Goal: Transaction & Acquisition: Download file/media

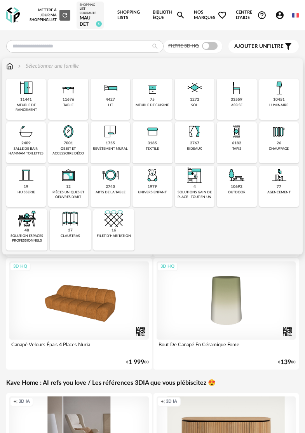
click at [80, 100] on div "11676 table" at bounding box center [68, 99] width 40 height 41
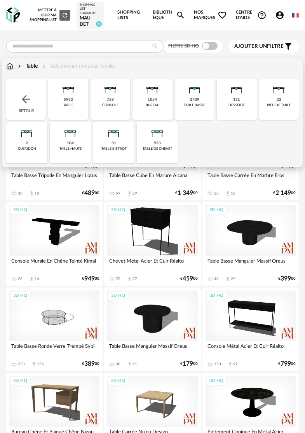
click at [186, 91] on img at bounding box center [194, 88] width 19 height 19
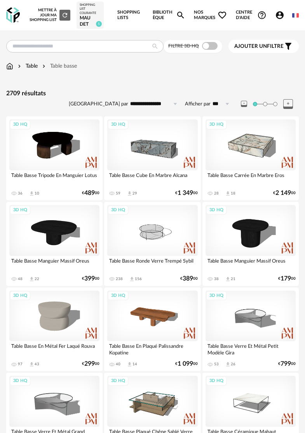
click at [288, 44] on icon "Filter icon" at bounding box center [288, 46] width 6 height 7
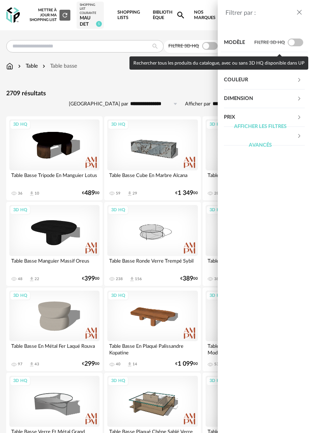
click at [290, 42] on span at bounding box center [296, 42] width 16 height 8
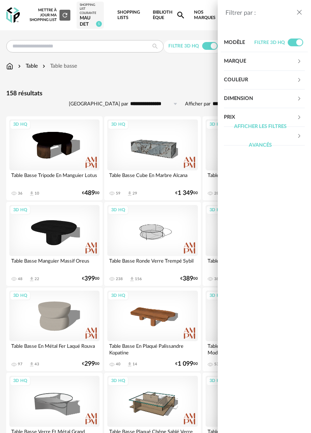
click at [139, 105] on div "Filtrer par : Modèle Filtre 3D HQ Marque &tradition 0 101 Copenhagen 0 366 Conc…" at bounding box center [155, 216] width 311 height 433
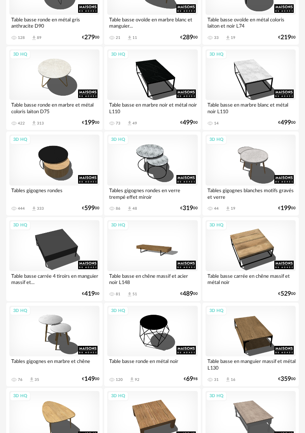
scroll to position [2293, 0]
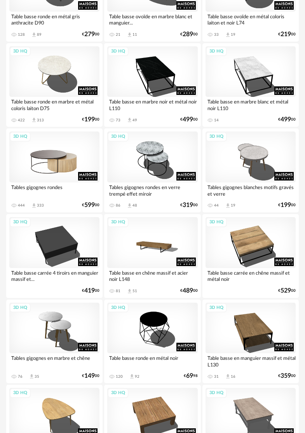
click at [89, 170] on div "3D HQ" at bounding box center [54, 156] width 90 height 51
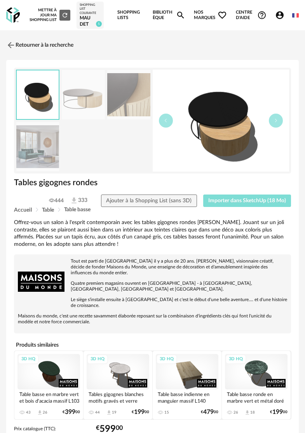
click at [248, 201] on span "Importer dans SketchUp (18 Mo)" at bounding box center [247, 200] width 78 height 5
click at [203, 194] on button "Importer dans SketchUp (18 Mo)" at bounding box center [247, 200] width 88 height 12
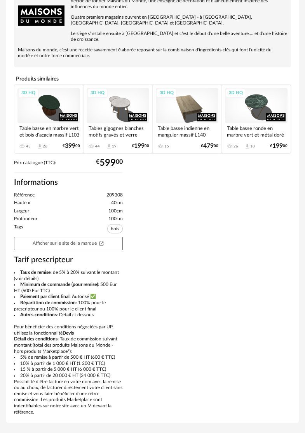
scroll to position [268, 0]
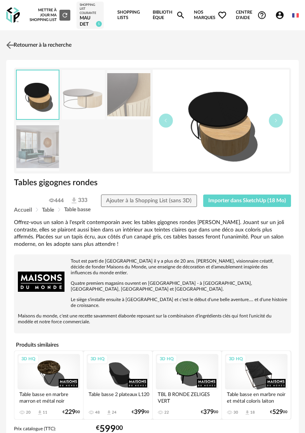
click at [9, 41] on img at bounding box center [10, 45] width 11 height 11
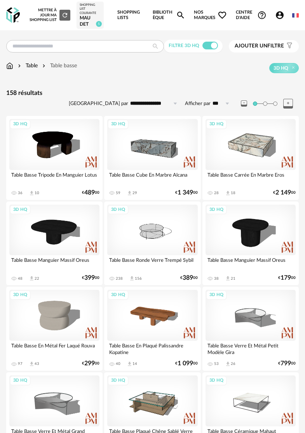
click at [10, 66] on img at bounding box center [9, 66] width 7 height 8
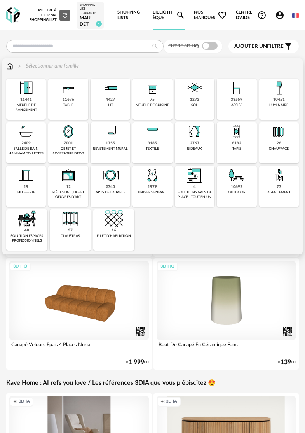
click at [68, 130] on img at bounding box center [68, 131] width 19 height 19
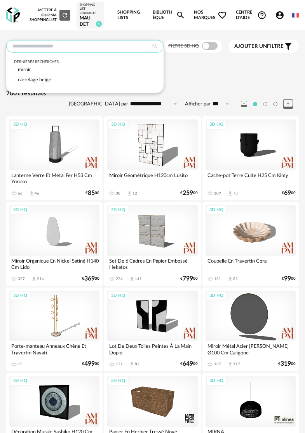
click at [103, 45] on input "text" at bounding box center [84, 46] width 157 height 12
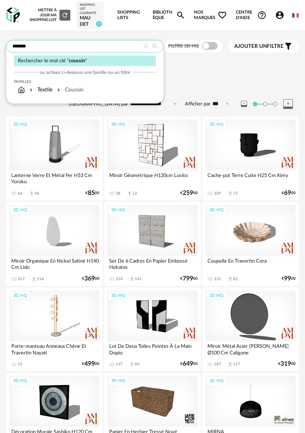
type input "*******"
type input "**********"
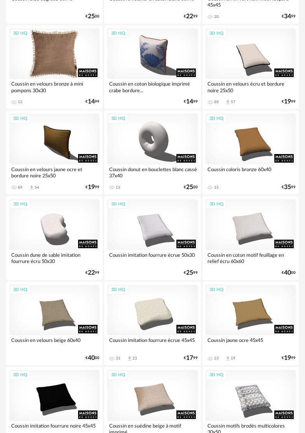
scroll to position [194, 0]
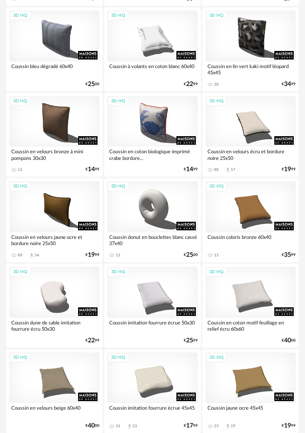
click at [64, 235] on div "Coussin en velours jaune ocre et bordure noire 25x50" at bounding box center [54, 240] width 90 height 16
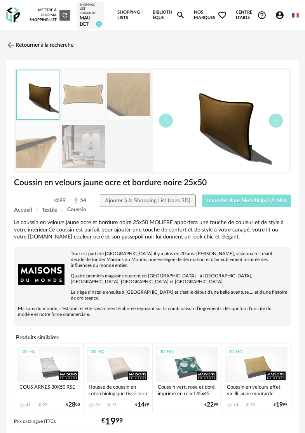
click at [282, 201] on span "Importer dans SketchUp (4,1 Mo)" at bounding box center [246, 200] width 79 height 5
